Goal: Information Seeking & Learning: Learn about a topic

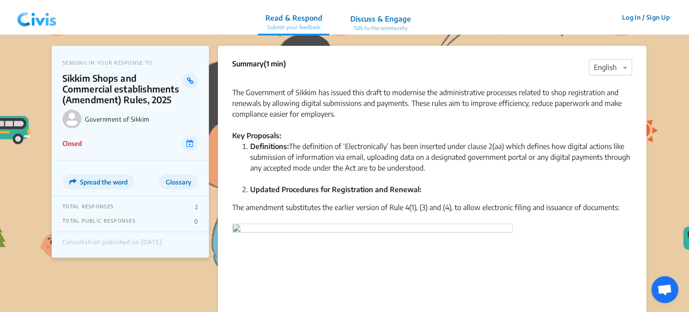
click at [35, 11] on img at bounding box center [36, 17] width 47 height 27
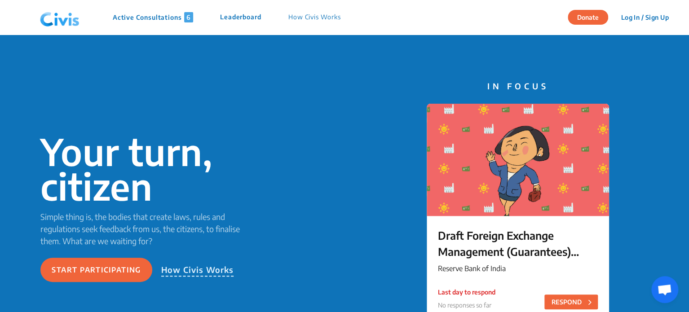
click at [163, 22] on p "Active Consultations 6" at bounding box center [153, 17] width 80 height 10
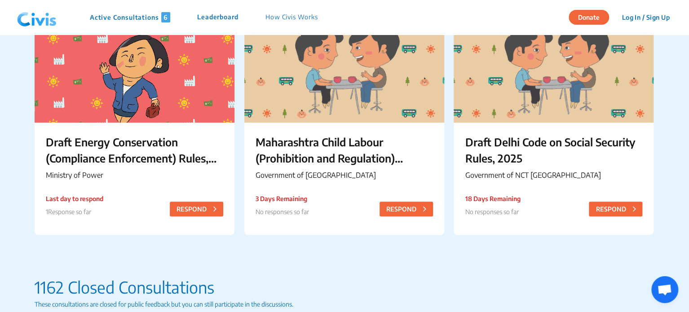
scroll to position [346, 0]
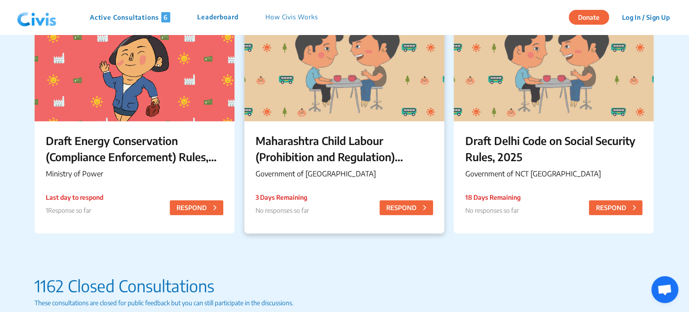
click at [346, 174] on p "Government of [GEOGRAPHIC_DATA]" at bounding box center [343, 173] width 177 height 11
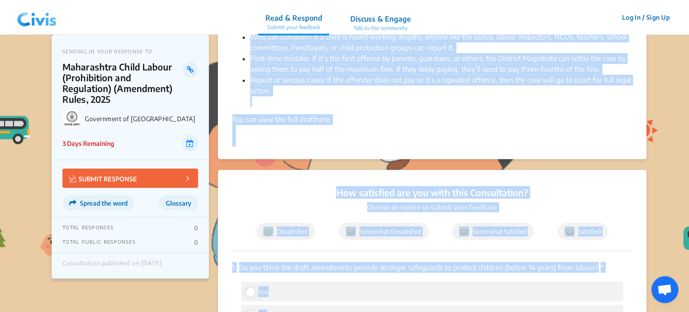
scroll to position [829, 0]
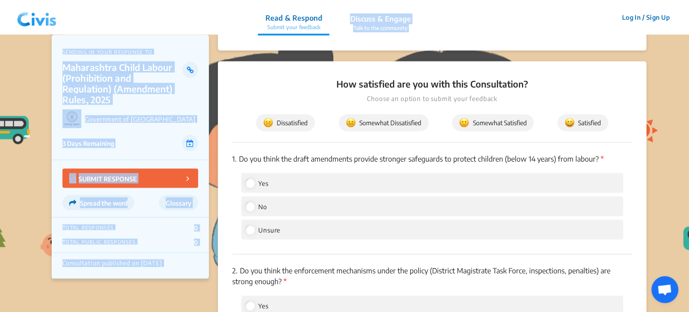
drag, startPoint x: 230, startPoint y: 81, endPoint x: 320, endPoint y: 28, distance: 104.5
click at [320, 28] on app-root "Read & Respond Submit your feedback Discuss & Engage Talk to the community Read…" at bounding box center [344, 14] width 689 height 1617
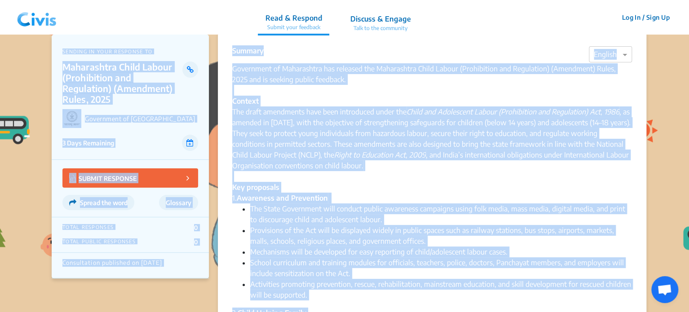
scroll to position [0, 0]
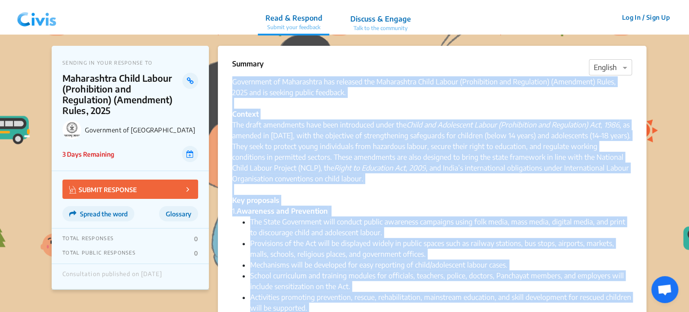
drag, startPoint x: 274, startPoint y: 114, endPoint x: 230, endPoint y: 79, distance: 56.5
copy div "Loremipsum do Sitametcons adi elitsedd eiu Temporincid Utlab Etdolo (Magnaaliqu…"
